Goal: Information Seeking & Learning: Learn about a topic

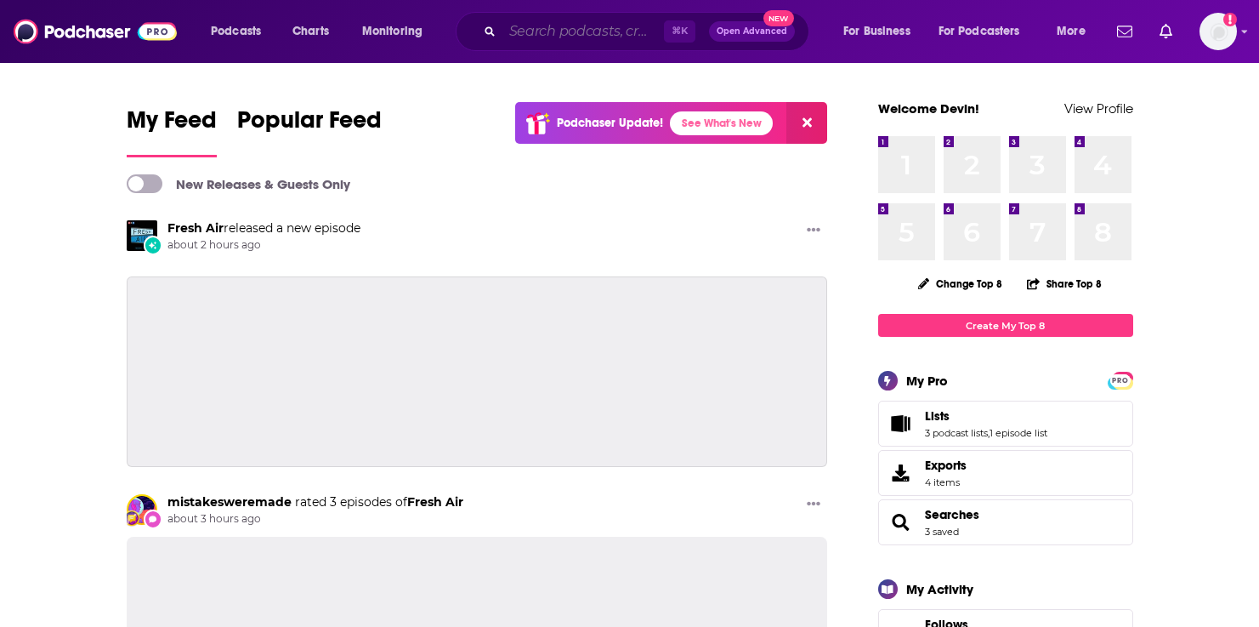
click at [523, 30] on input "Search podcasts, credits, & more..." at bounding box center [583, 31] width 162 height 27
paste input "The Squeeze"
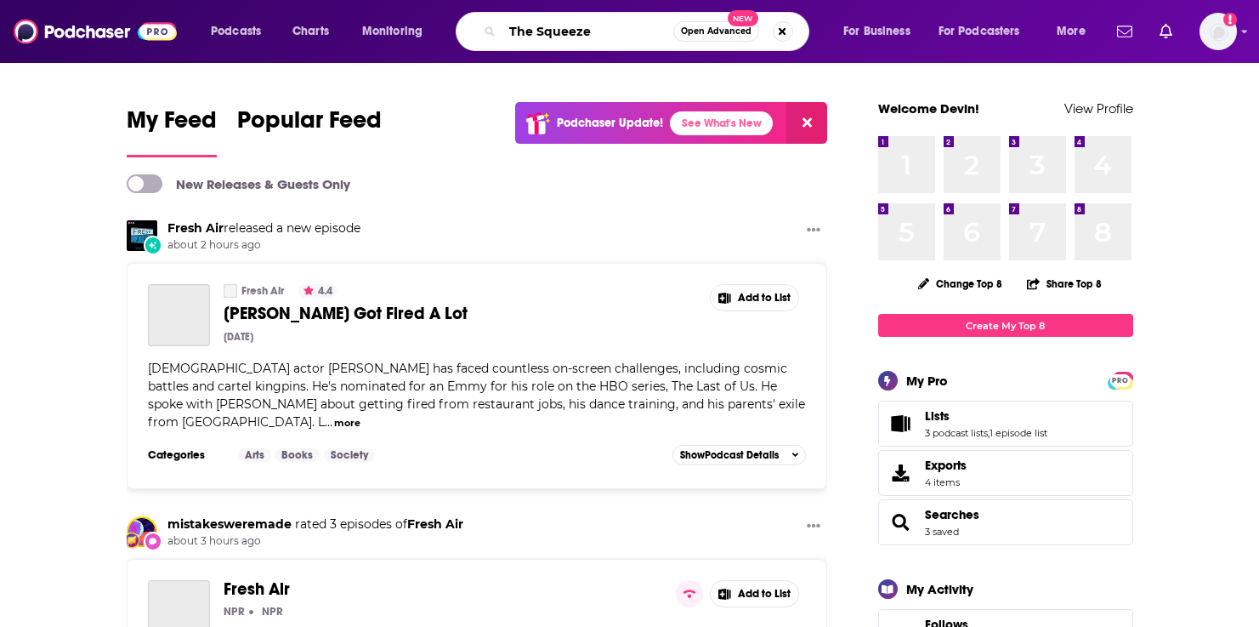
type input "The Squeeze"
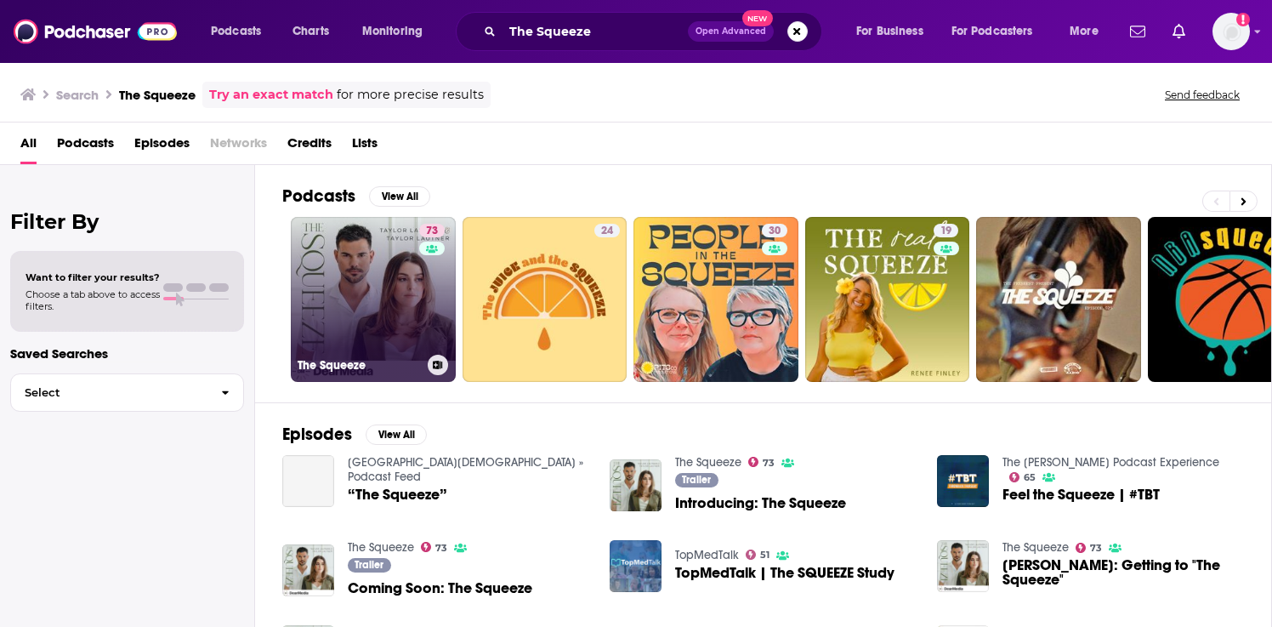
click at [315, 319] on link "73 The Squeeze" at bounding box center [373, 299] width 165 height 165
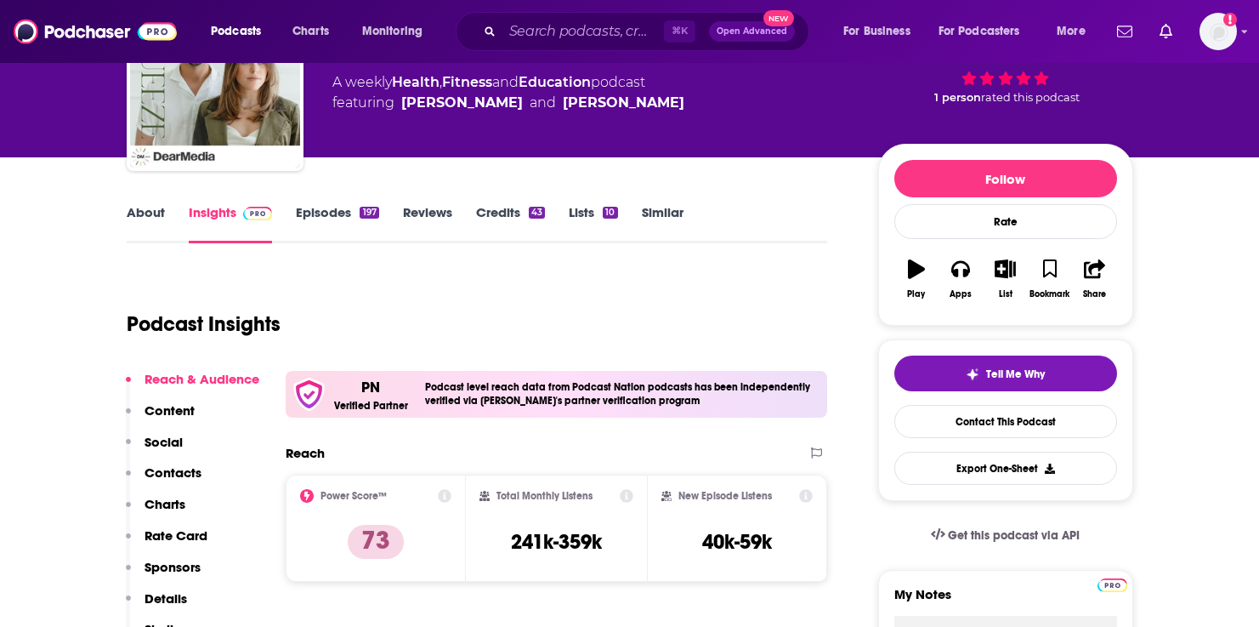
scroll to position [124, 0]
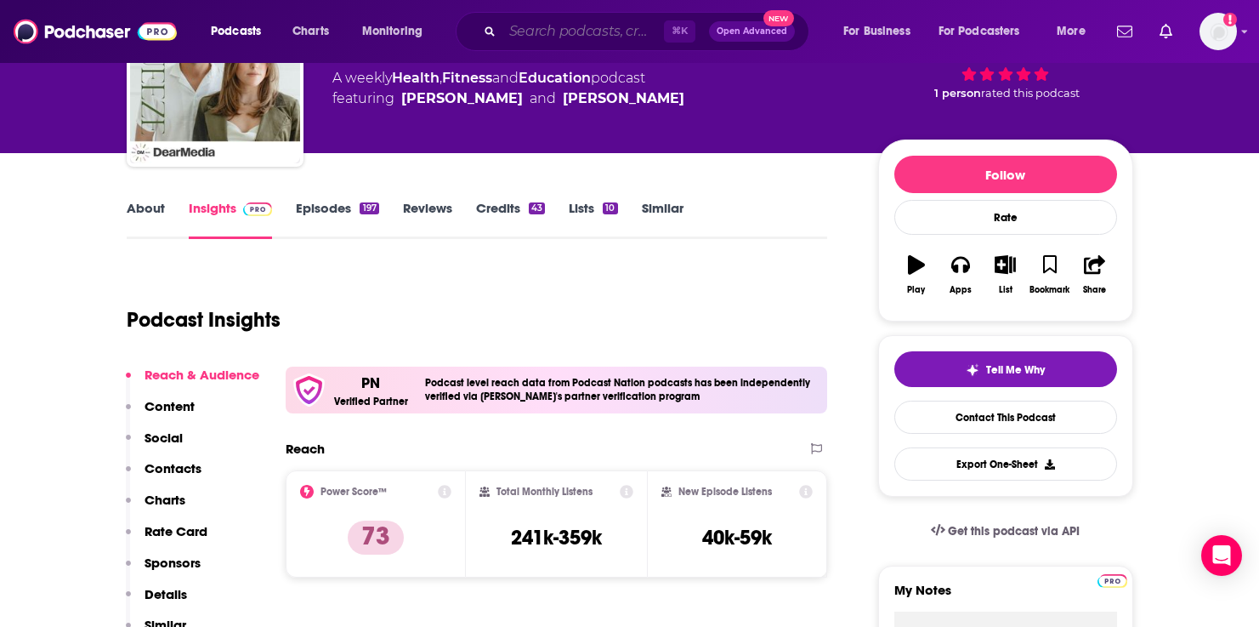
click at [547, 24] on input "Search podcasts, credits, & more..." at bounding box center [583, 31] width 162 height 27
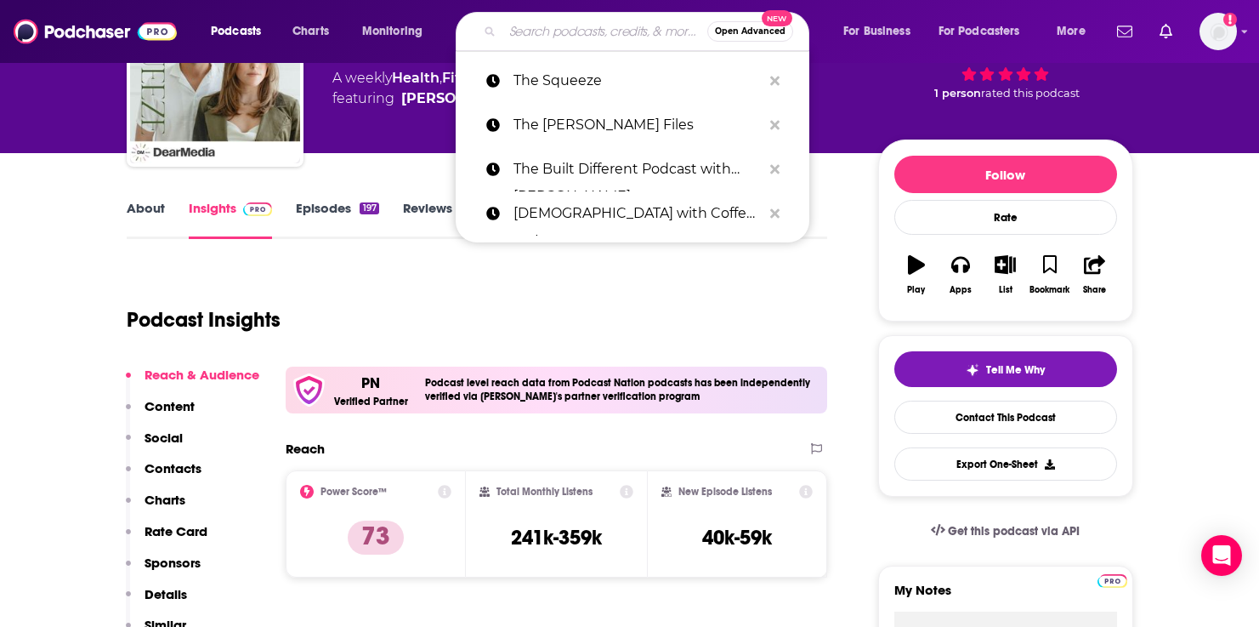
paste input "The Unfolding Podcast - WBGL Radio"
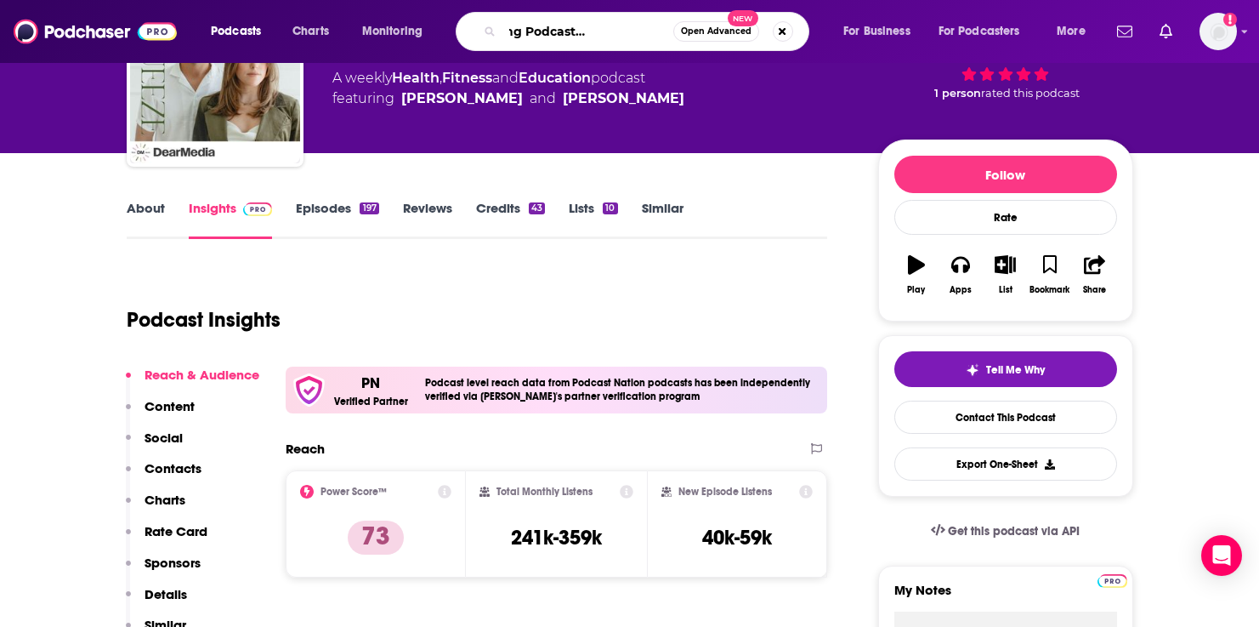
click at [574, 34] on input "The Unfolding Podcast - WBGL Radio" at bounding box center [587, 31] width 171 height 27
type input "The Unfolding Podcast"
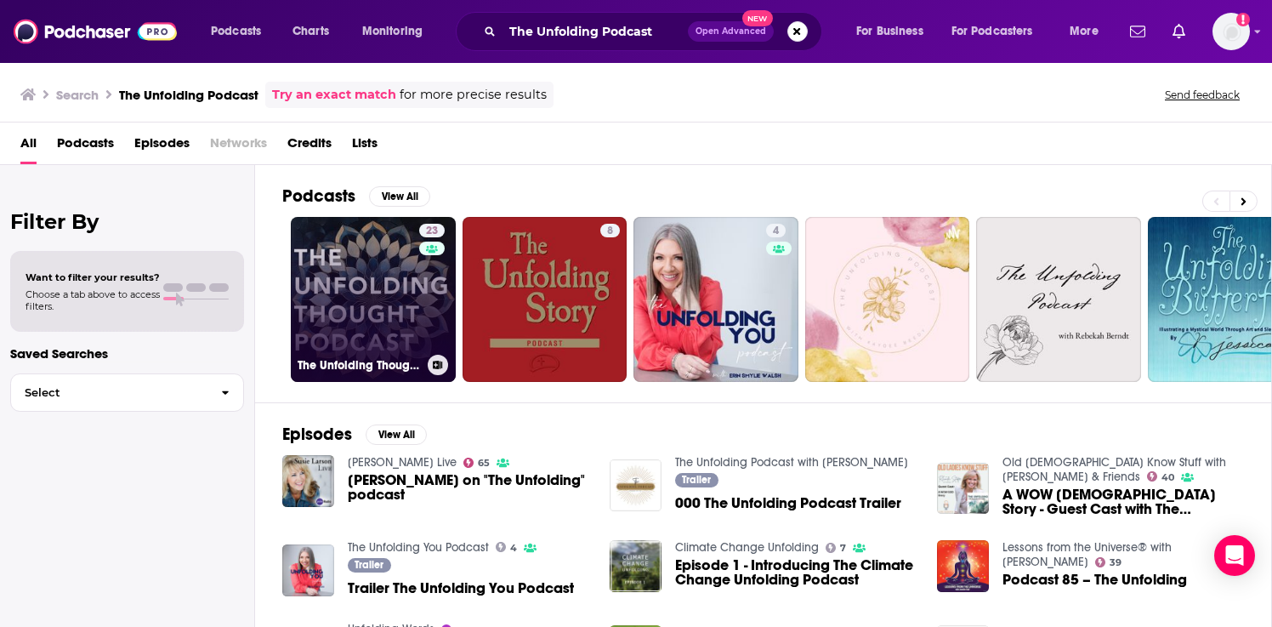
click at [337, 303] on link "23 The Unfolding Thought Podcast" at bounding box center [373, 299] width 165 height 165
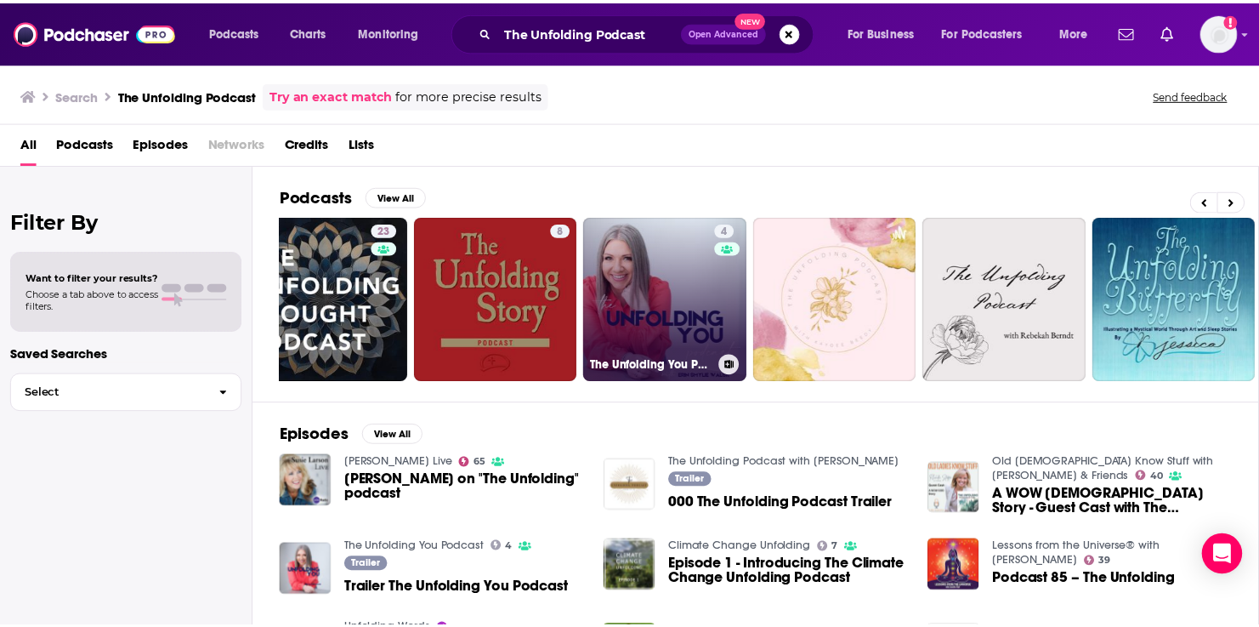
scroll to position [0, 47]
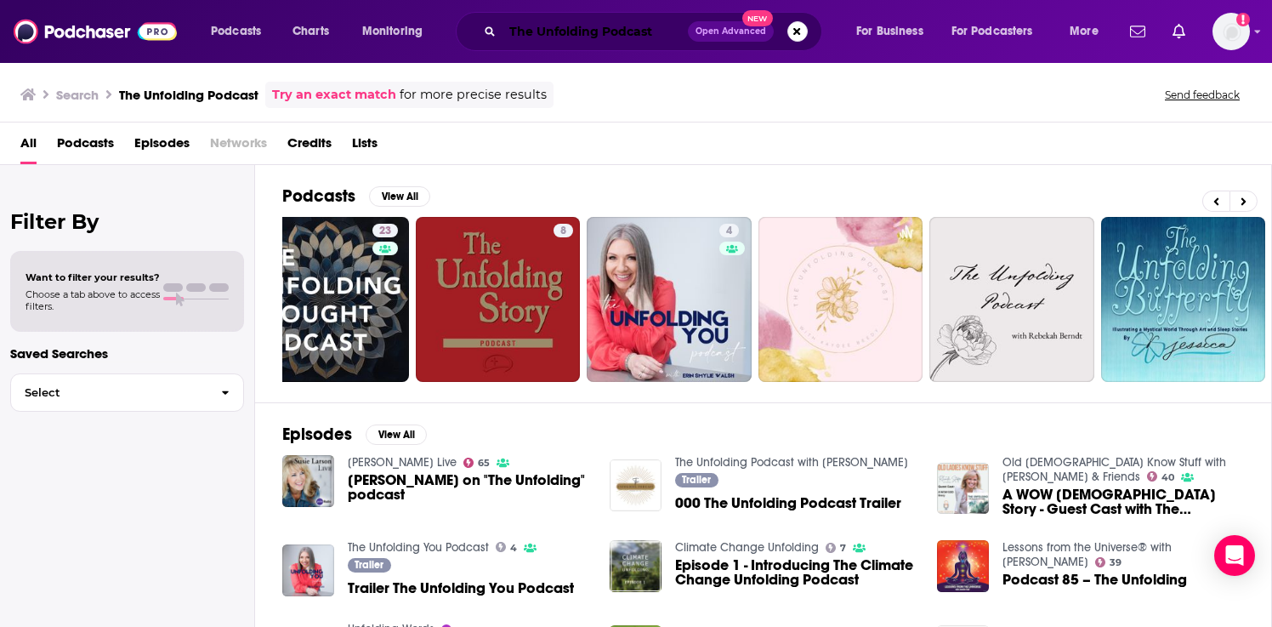
click at [630, 23] on input "The Unfolding Podcast" at bounding box center [594, 31] width 185 height 27
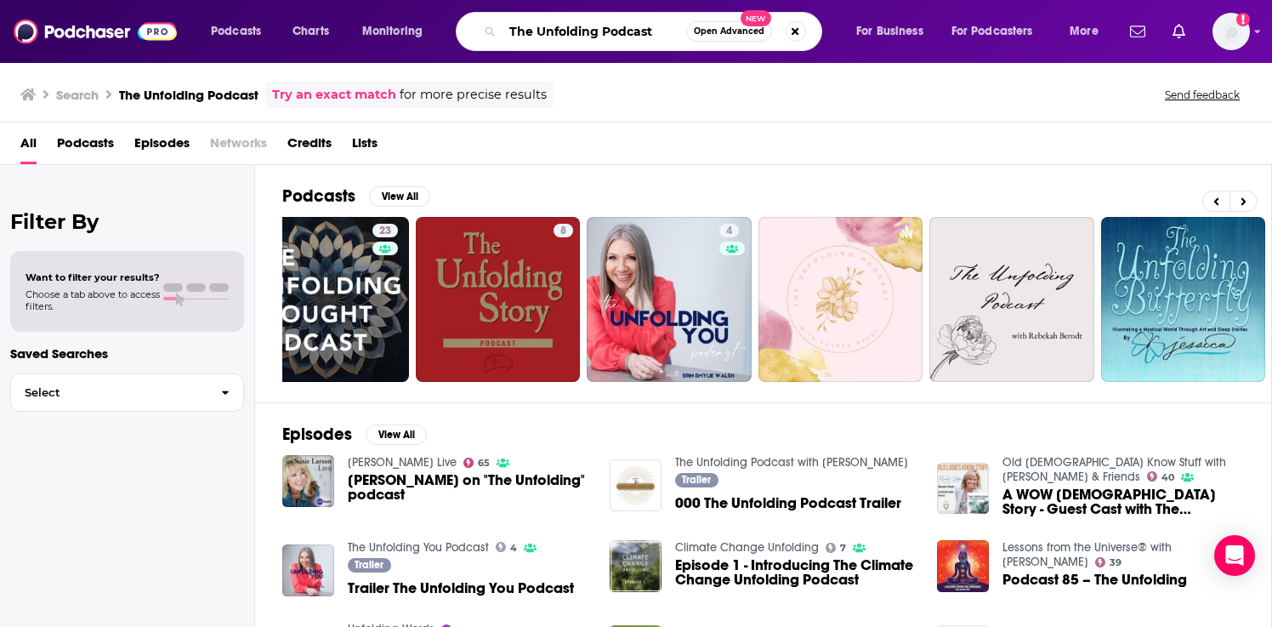
click at [630, 23] on input "The Unfolding Podcast" at bounding box center [594, 31] width 184 height 27
paste input "Hey! It's The Luskos"
type input "Hey! It's The Luskos"
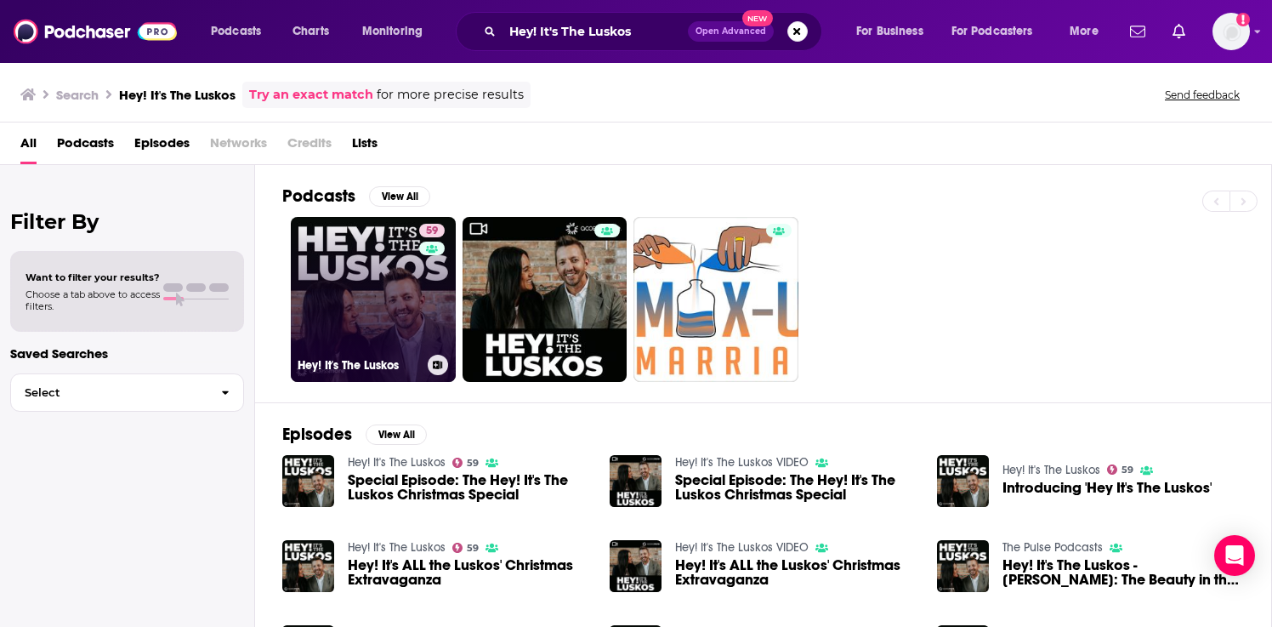
click at [311, 326] on link "59 Hey! It's The Luskos" at bounding box center [373, 299] width 165 height 165
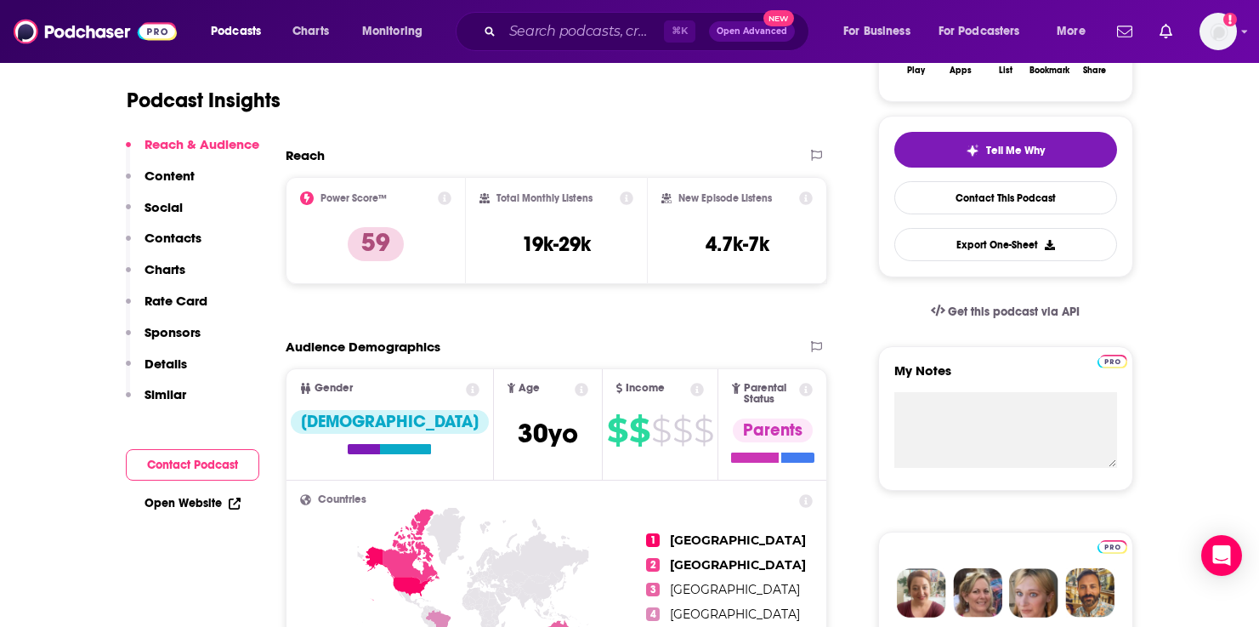
scroll to position [349, 0]
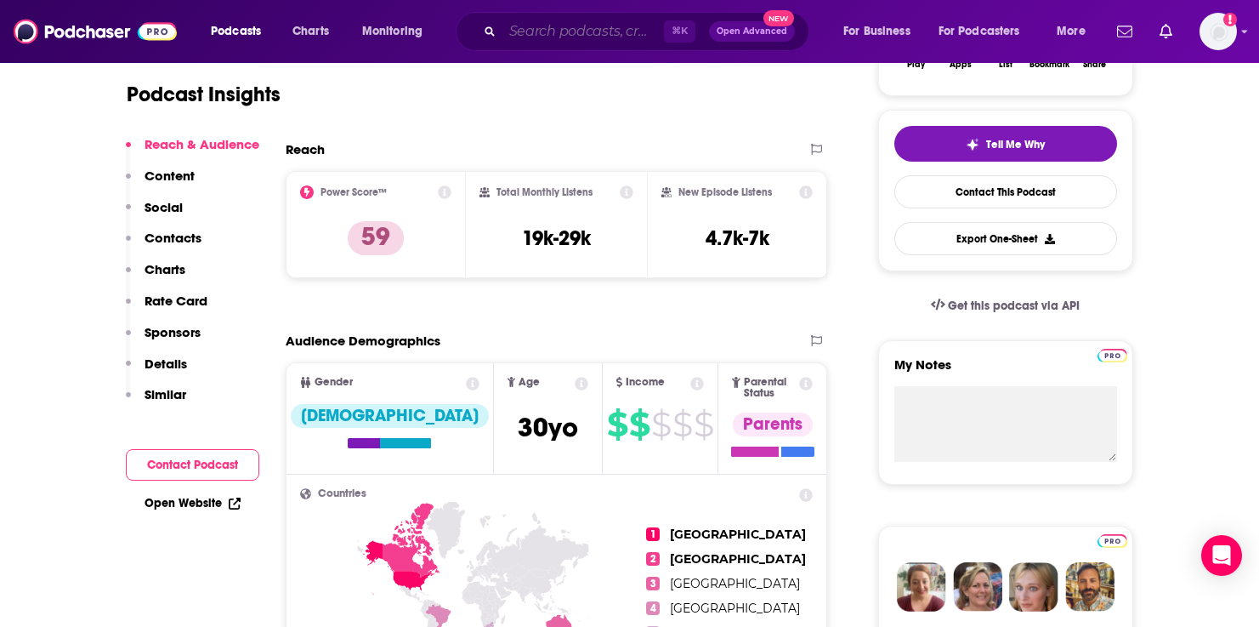
click at [522, 22] on input "Search podcasts, credits, & more..." at bounding box center [583, 31] width 162 height 27
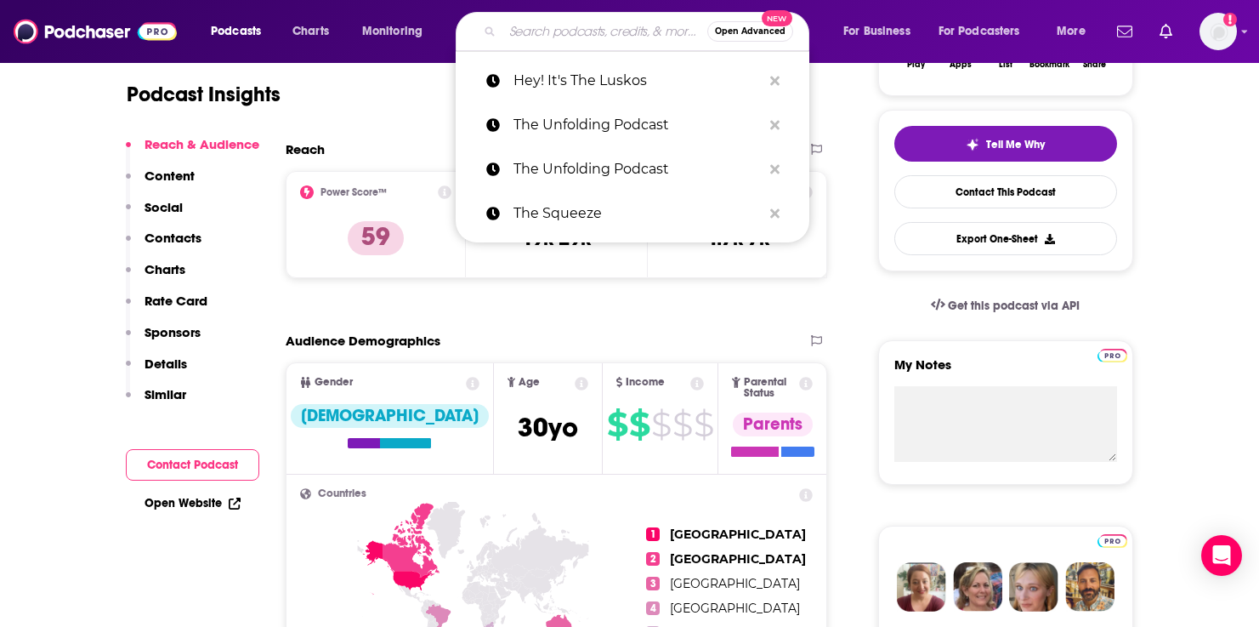
paste input "The Speakeasy"
type input "The Speakeasy"
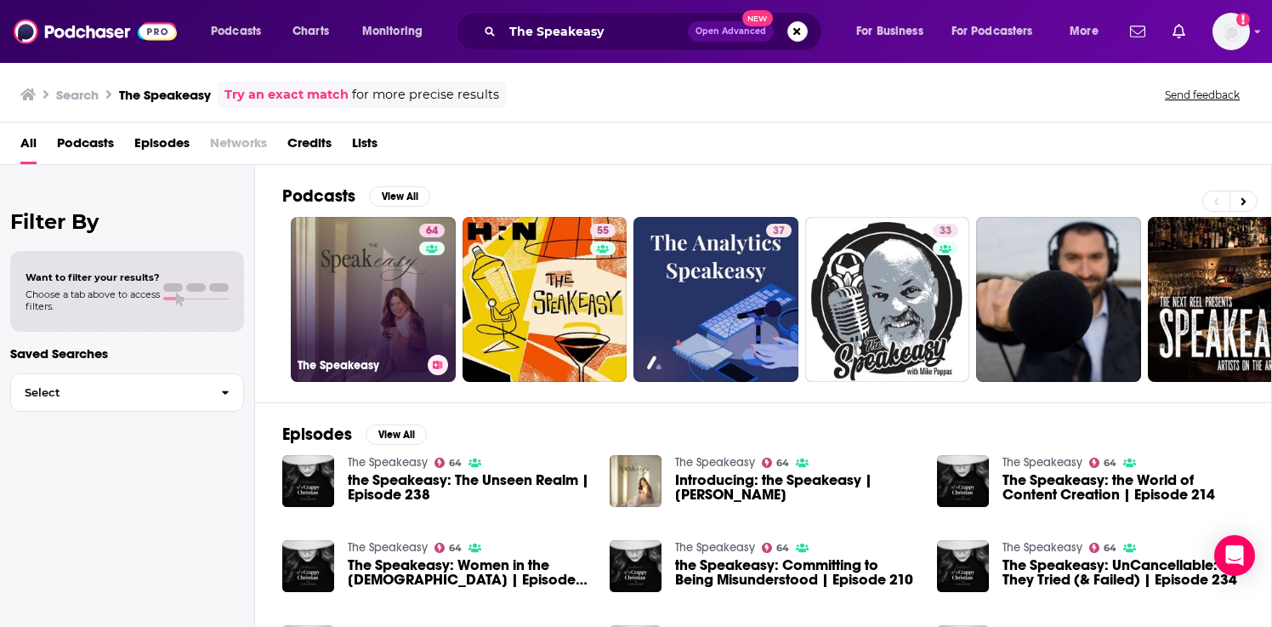
click at [360, 282] on link "64 The Speakeasy" at bounding box center [373, 299] width 165 height 165
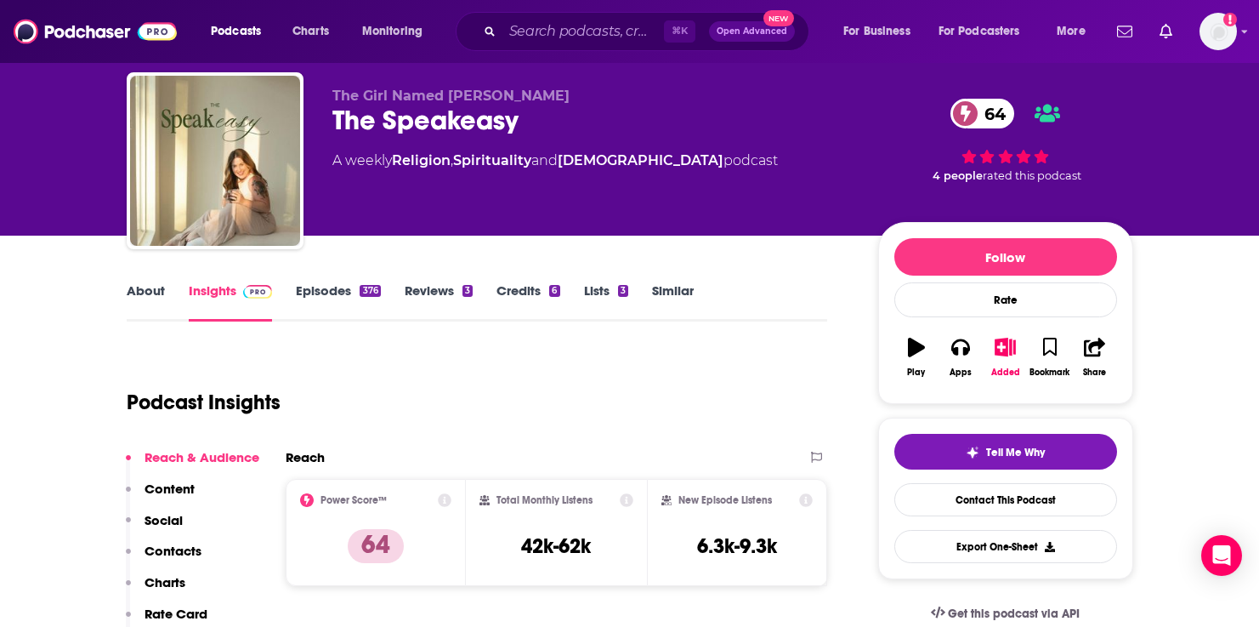
scroll to position [49, 0]
